Goal: Information Seeking & Learning: Learn about a topic

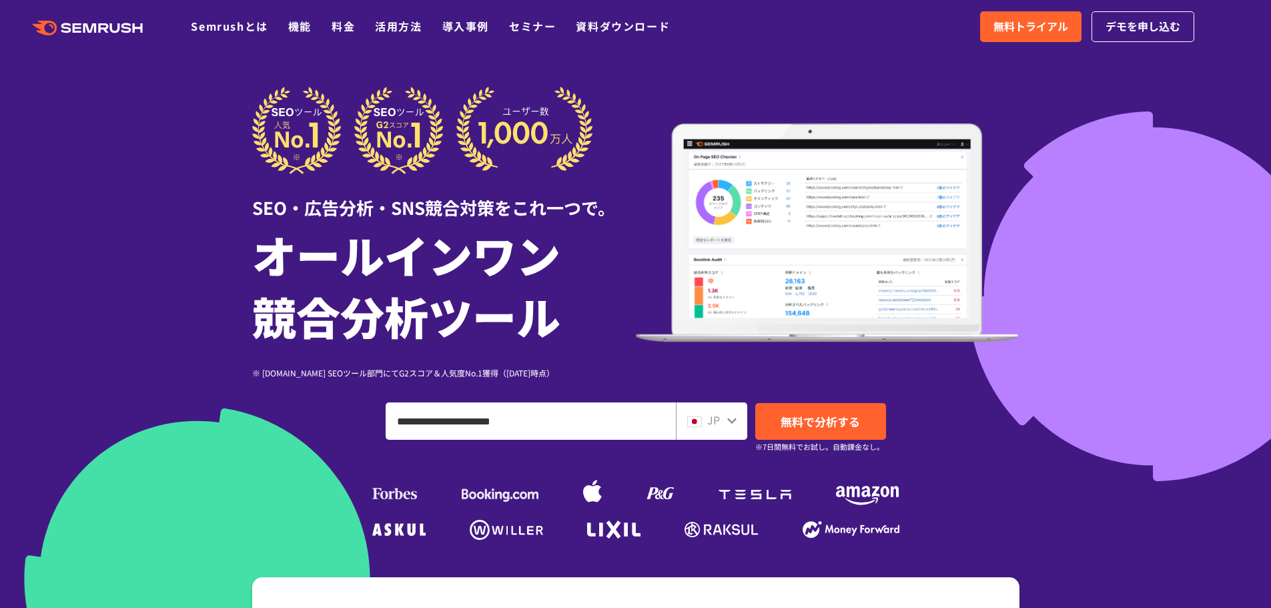
type input "**********"
click at [717, 420] on span "JP" at bounding box center [713, 420] width 13 height 16
click at [739, 416] on div "JP" at bounding box center [711, 420] width 71 height 37
click at [737, 422] on div "JP" at bounding box center [711, 420] width 71 height 37
click at [736, 422] on icon at bounding box center [732, 420] width 11 height 11
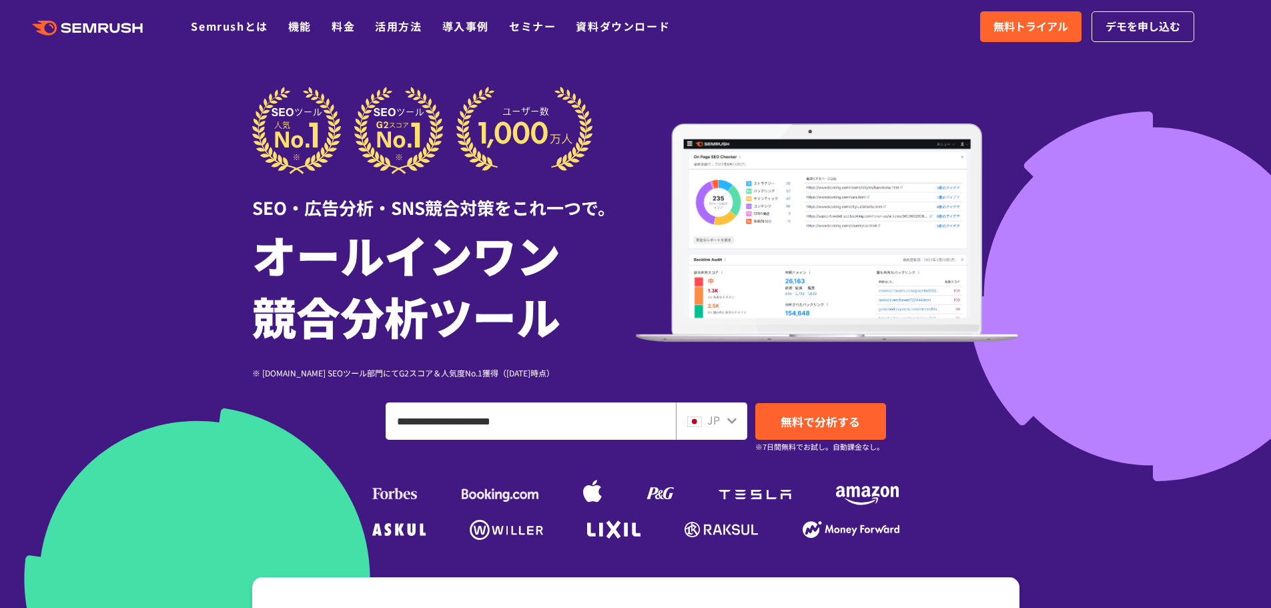
click at [736, 422] on icon at bounding box center [732, 420] width 11 height 11
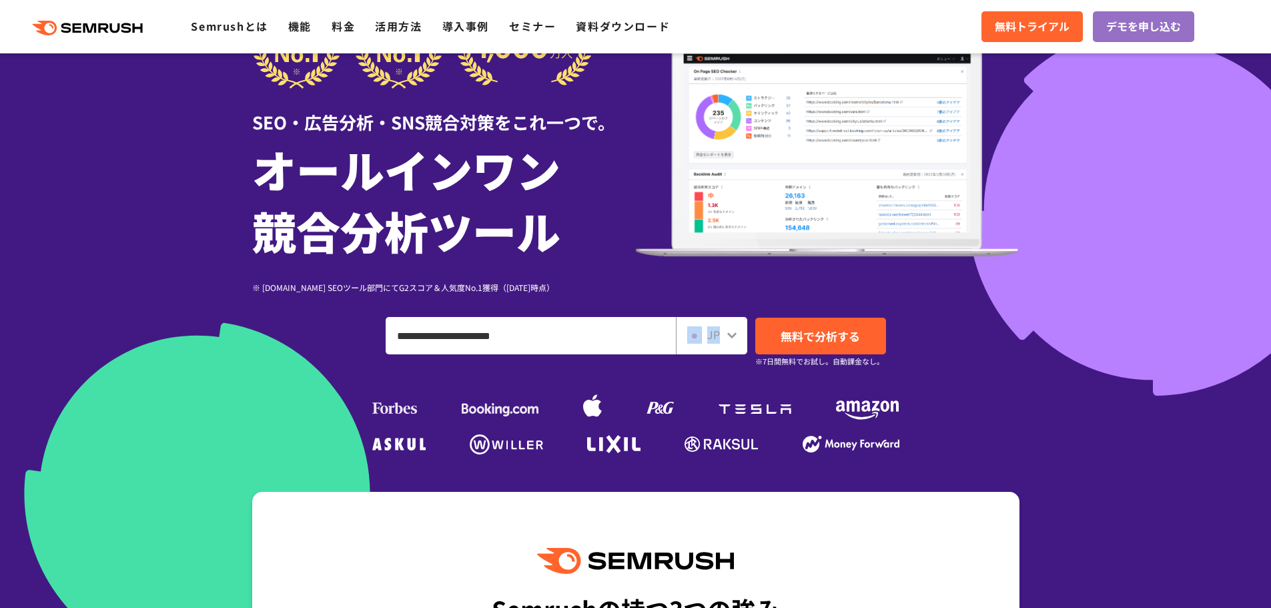
scroll to position [67, 0]
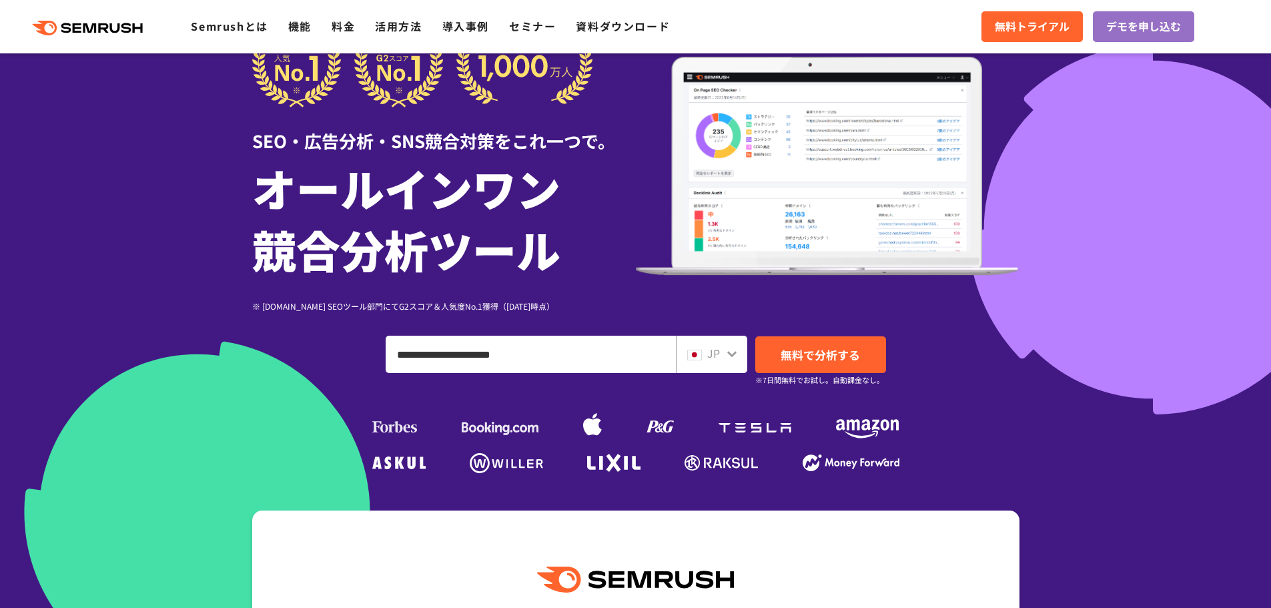
click at [727, 352] on icon at bounding box center [732, 353] width 11 height 11
click at [729, 353] on icon at bounding box center [731, 354] width 9 height 6
click at [730, 356] on icon at bounding box center [732, 353] width 11 height 11
click at [813, 356] on span "無料で分析する" at bounding box center [820, 354] width 79 height 17
